Goal: Information Seeking & Learning: Find specific fact

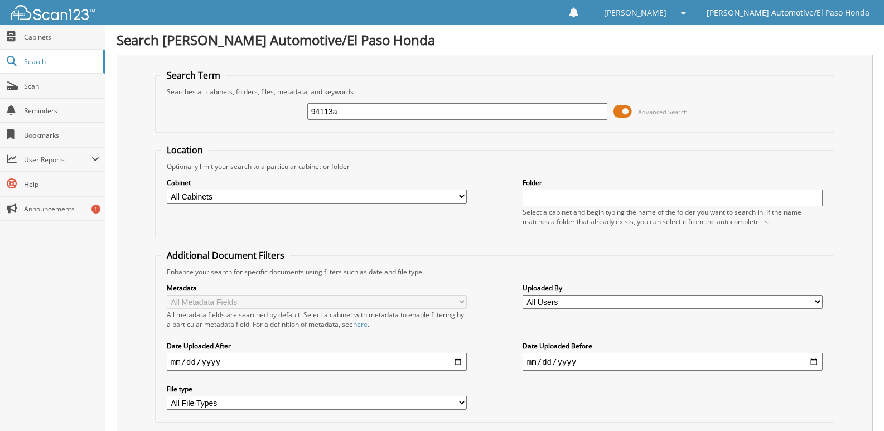
drag, startPoint x: 378, startPoint y: 114, endPoint x: 264, endPoint y: 119, distance: 113.4
click at [264, 119] on div "94113a Advanced Search" at bounding box center [494, 112] width 667 height 30
type input "el paso center for children"
